Goal: Navigation & Orientation: Find specific page/section

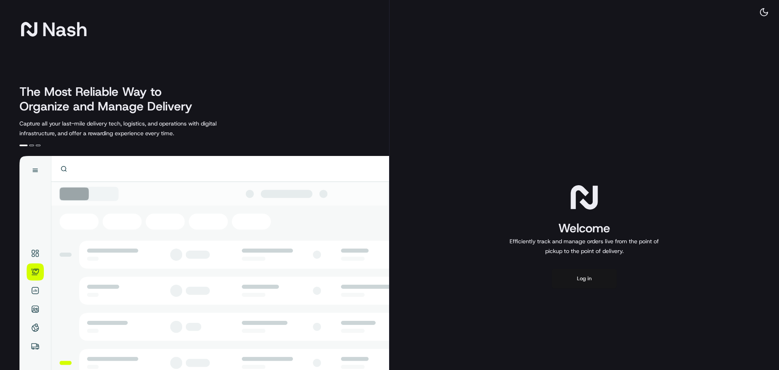
click at [581, 283] on button "Log in" at bounding box center [584, 278] width 65 height 19
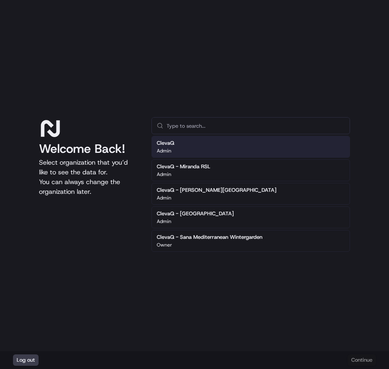
click at [69, 50] on div "Welcome Back! Select organization that you’d like to see the data for. You can …" at bounding box center [194, 175] width 389 height 351
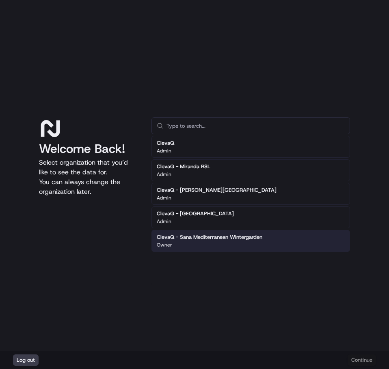
click at [198, 236] on h2 "ClevaQ - Sana Mediterranean Wintergarden" at bounding box center [210, 237] width 106 height 7
click at [363, 359] on button "Continue" at bounding box center [361, 360] width 28 height 11
